Goal: Information Seeking & Learning: Find specific page/section

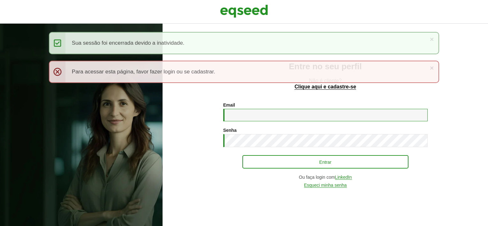
type input "**********"
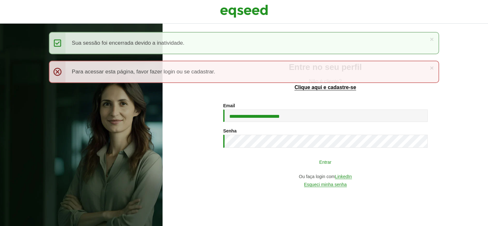
click at [269, 168] on button "Entrar" at bounding box center [325, 162] width 166 height 12
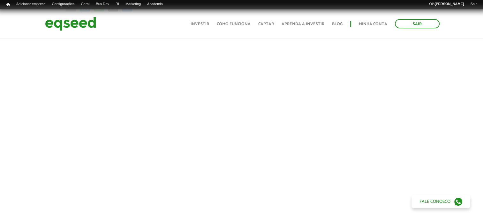
scroll to position [255, 0]
click at [8, 4] on span "Início" at bounding box center [8, 4] width 4 height 4
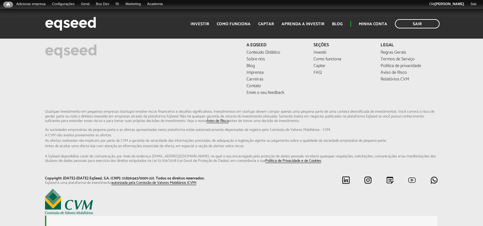
scroll to position [1747, 0]
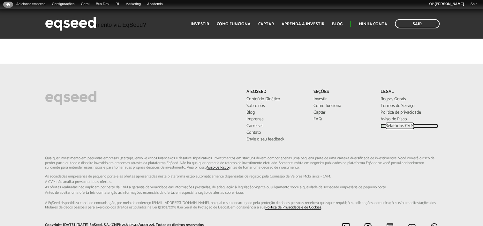
click at [393, 124] on link "Relatórios CVM" at bounding box center [409, 126] width 57 height 4
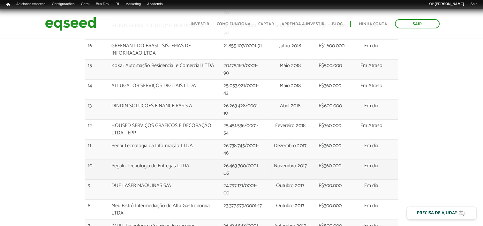
scroll to position [1437, 0]
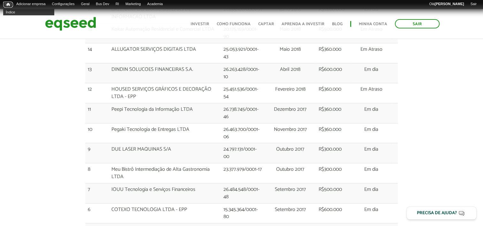
click at [11, 6] on link "Início" at bounding box center [8, 5] width 10 height 6
